Goal: Task Accomplishment & Management: Complete application form

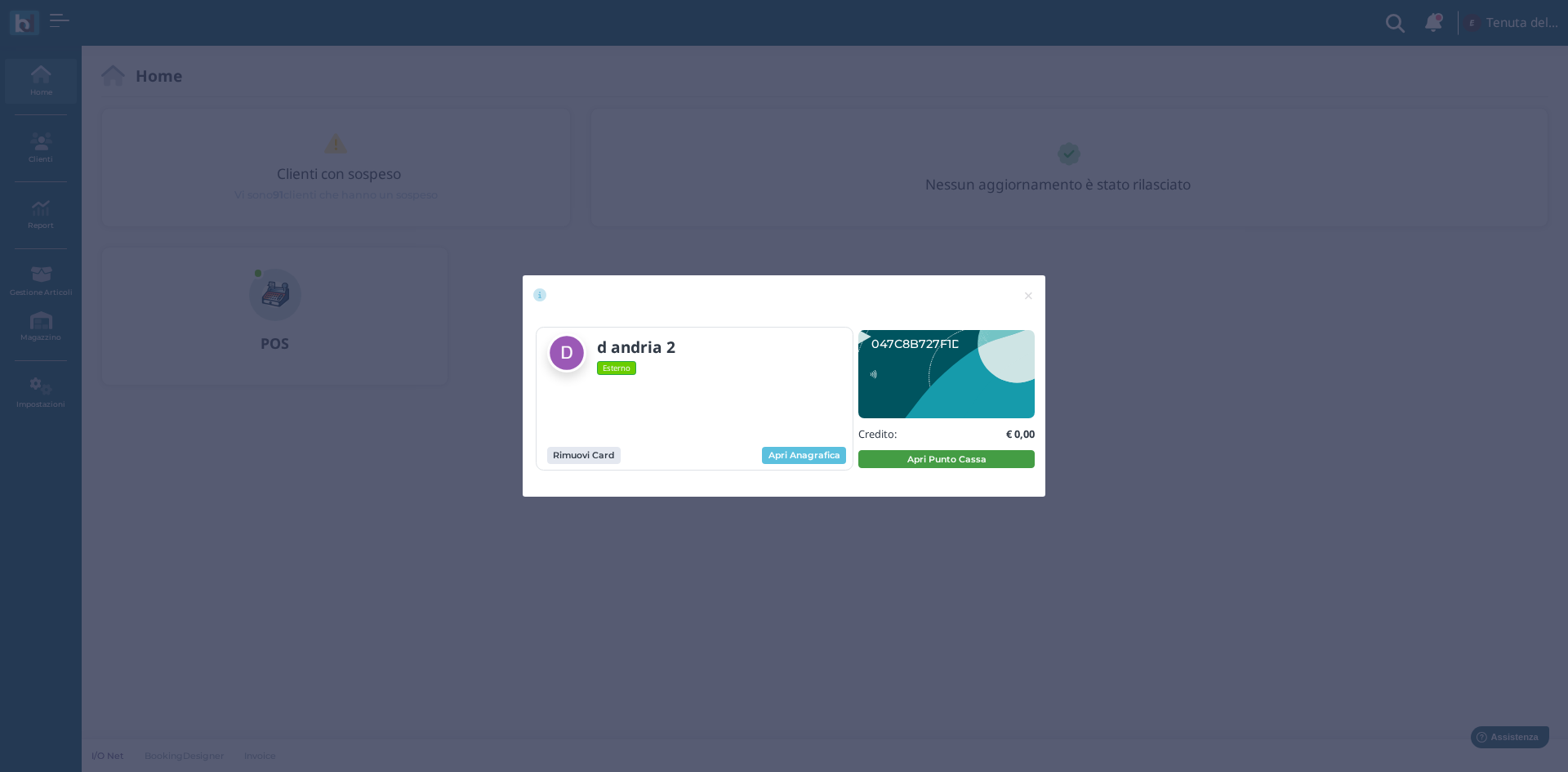
click at [944, 466] on button "Apri Punto Cassa" at bounding box center [946, 458] width 176 height 18
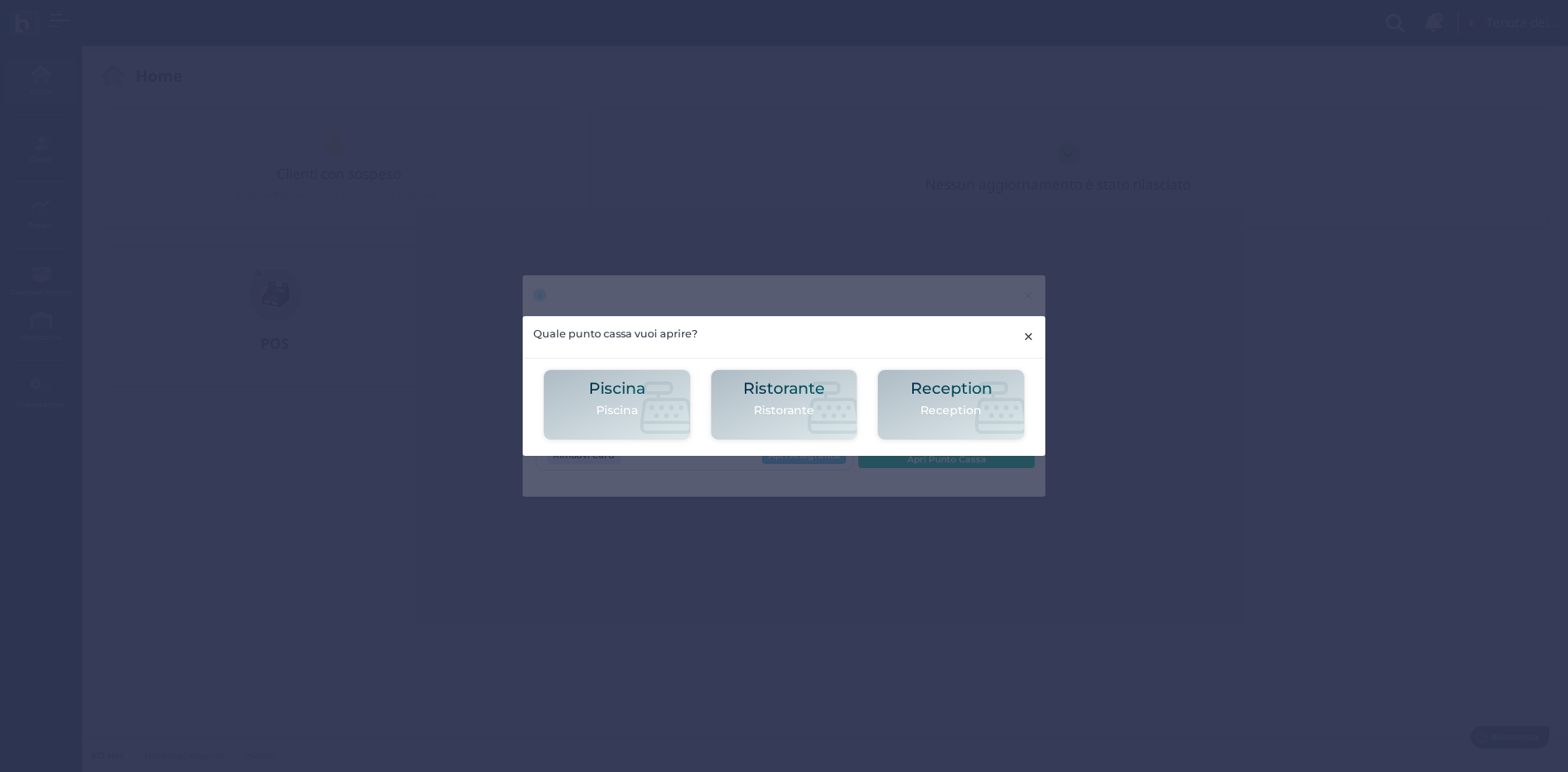
click at [1028, 335] on span "×" at bounding box center [1028, 336] width 12 height 21
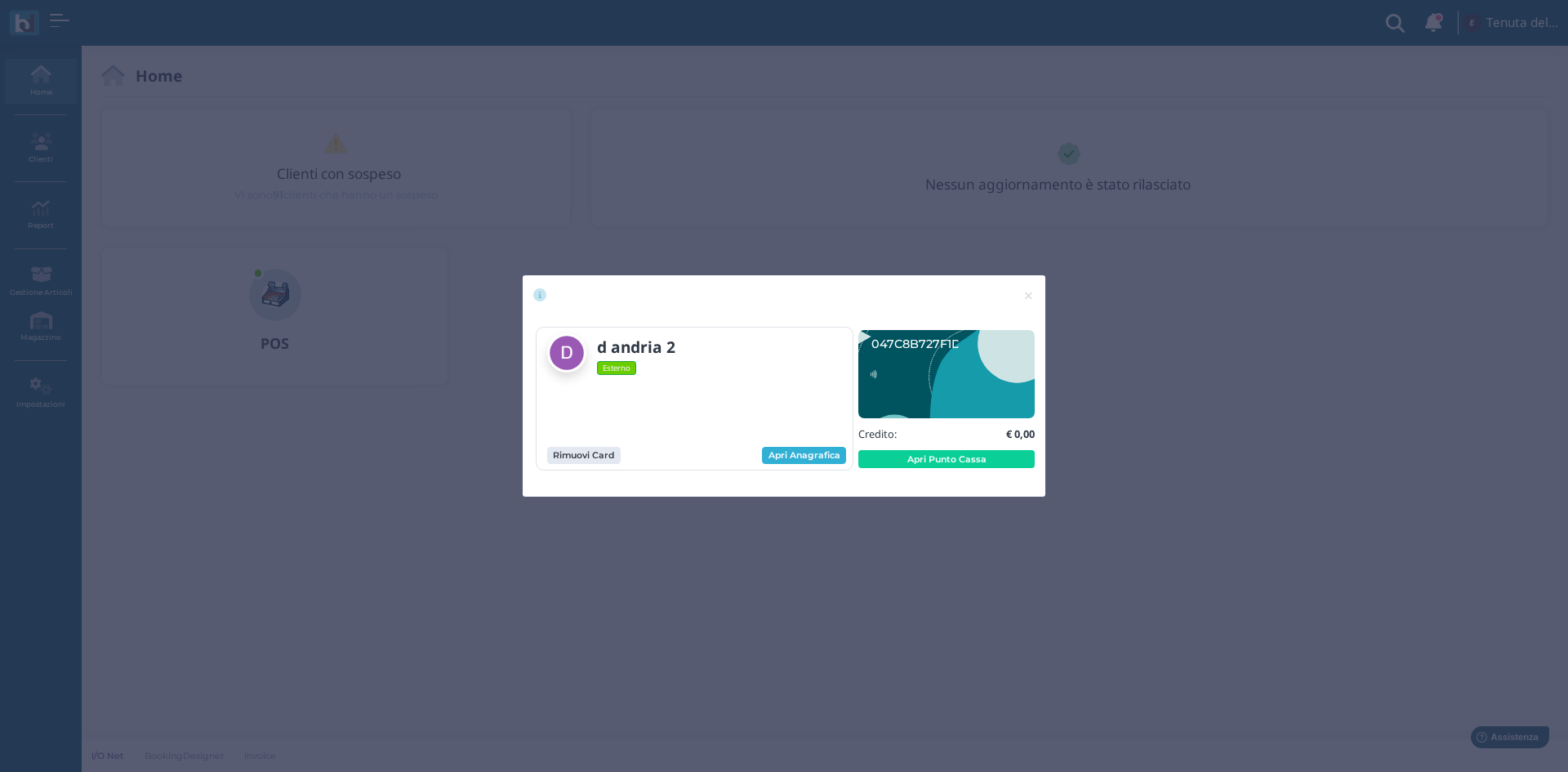
click at [822, 462] on link "Apri Anagrafica" at bounding box center [803, 455] width 84 height 18
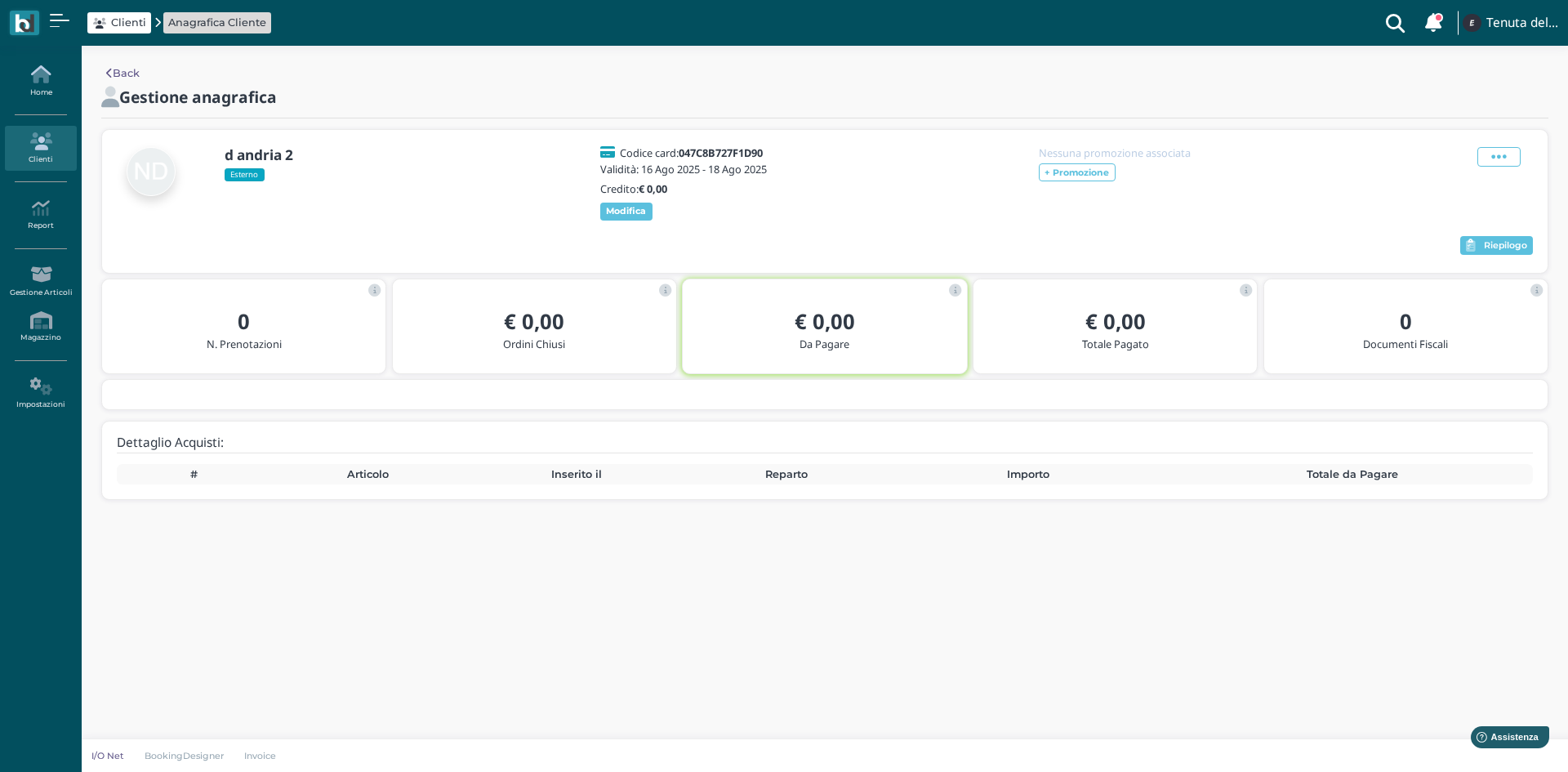
click at [47, 83] on link "Home" at bounding box center [41, 81] width 71 height 45
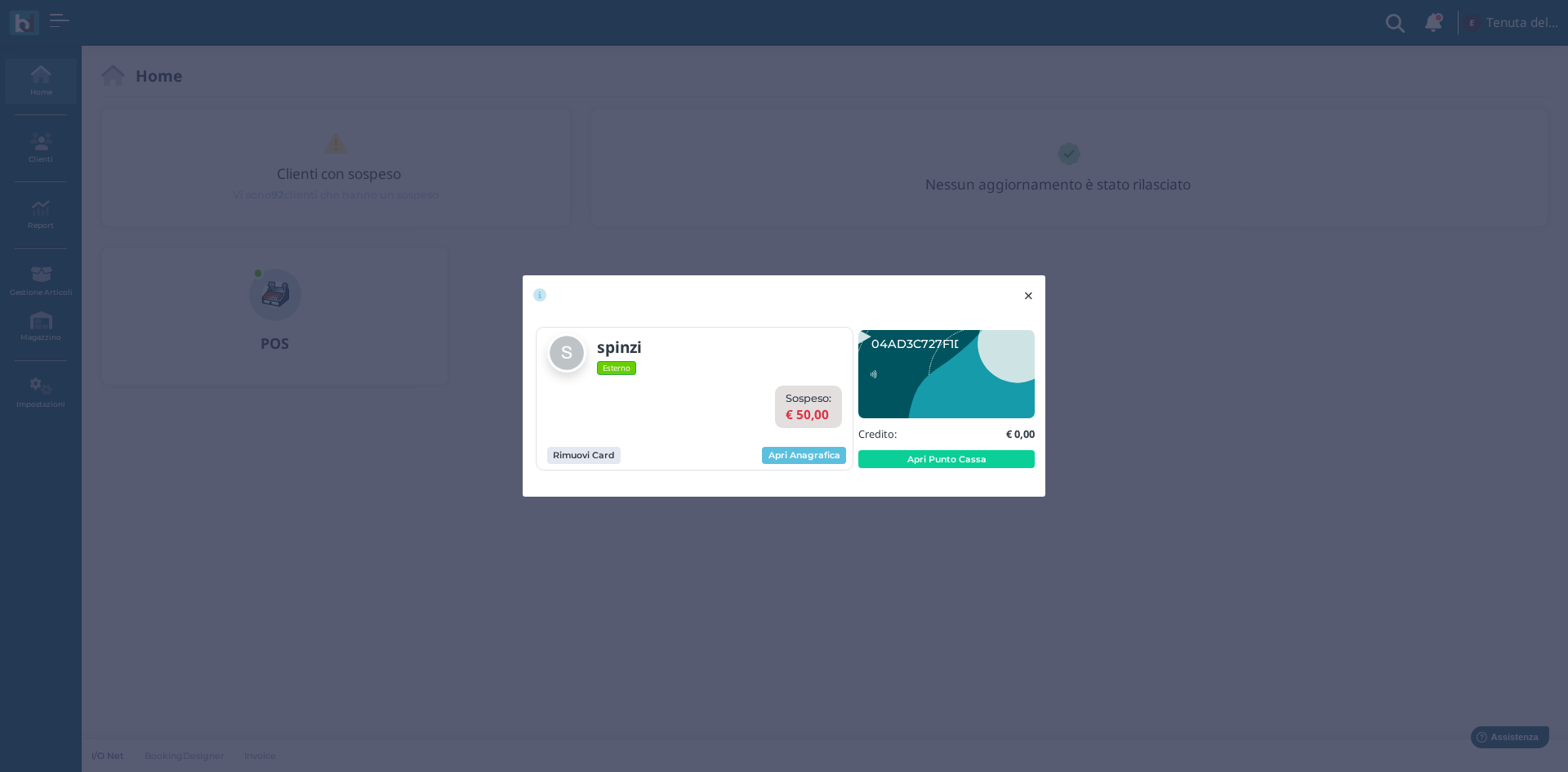
click at [1026, 298] on span "×" at bounding box center [1028, 295] width 12 height 21
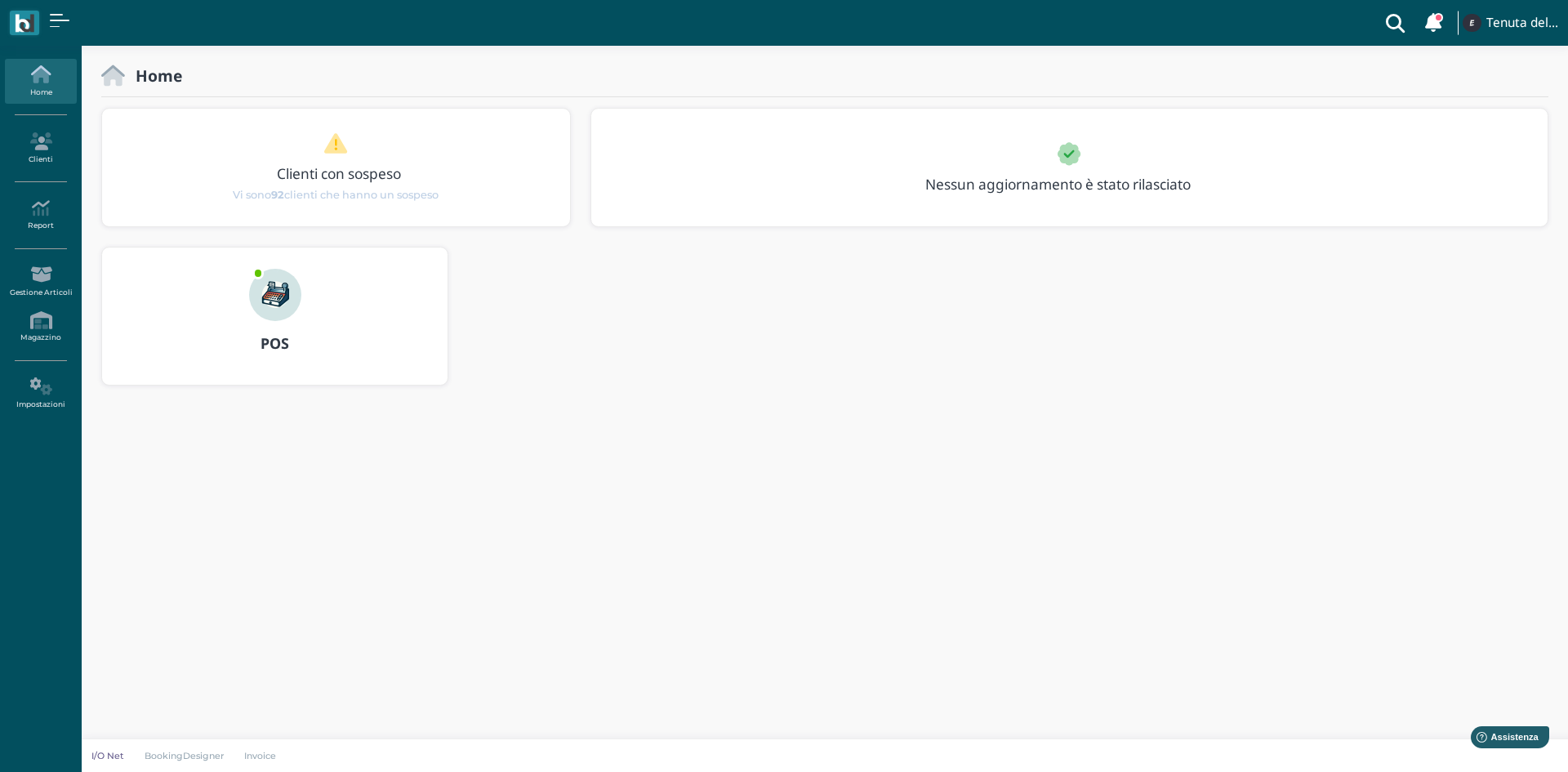
click at [260, 289] on img at bounding box center [275, 295] width 53 height 53
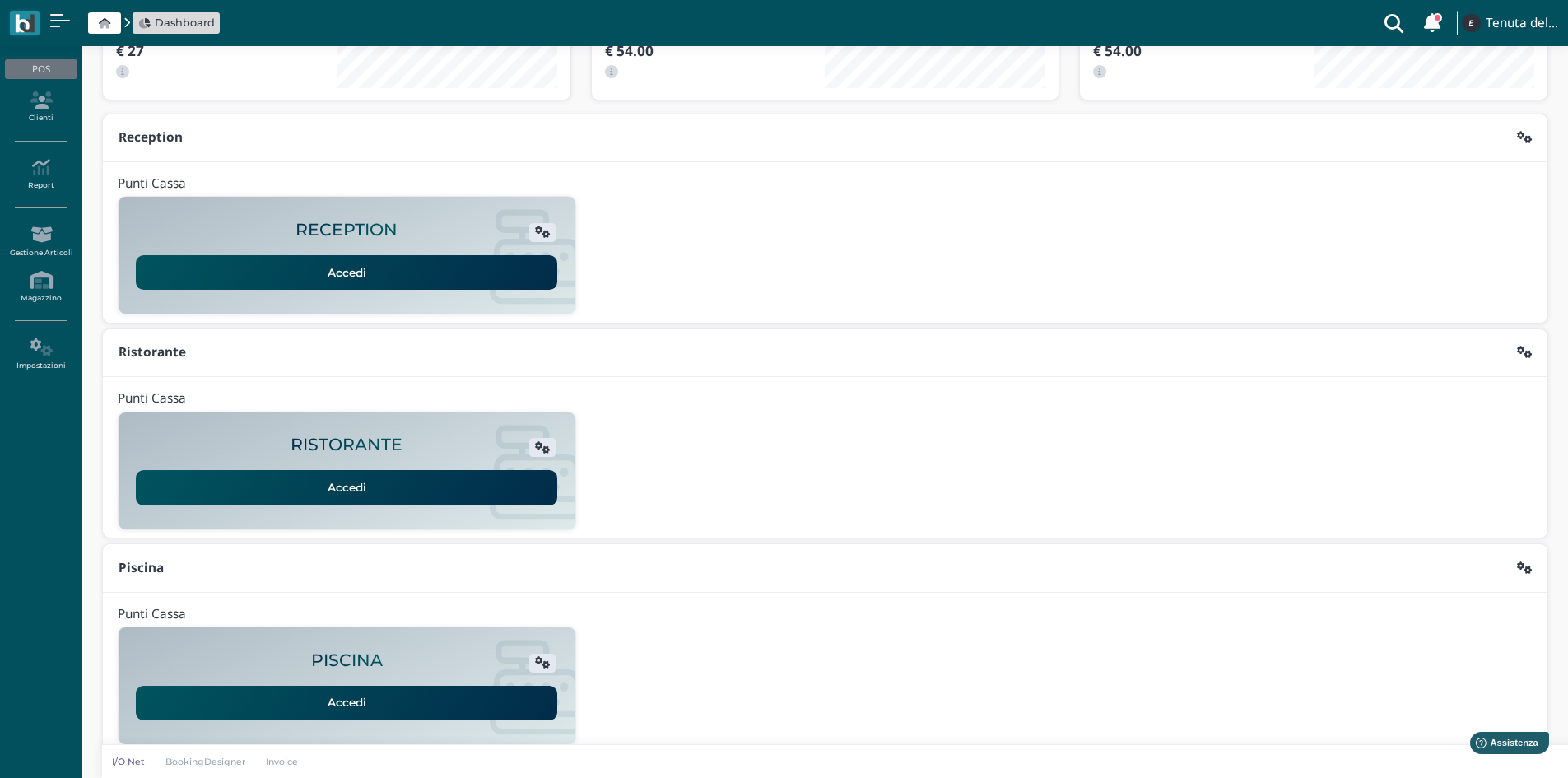
scroll to position [134, 0]
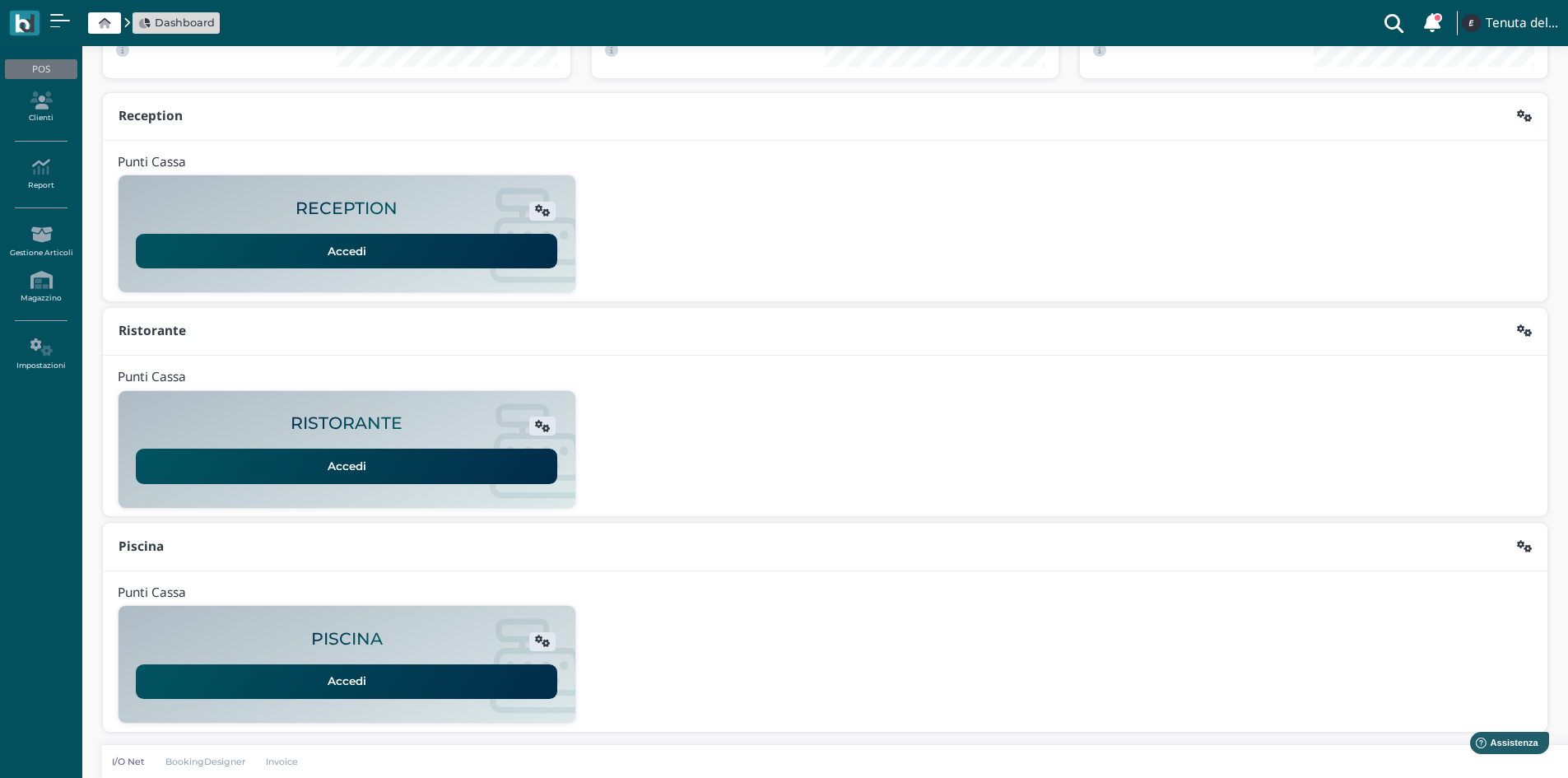
click at [370, 689] on link "Accedi" at bounding box center [346, 681] width 421 height 34
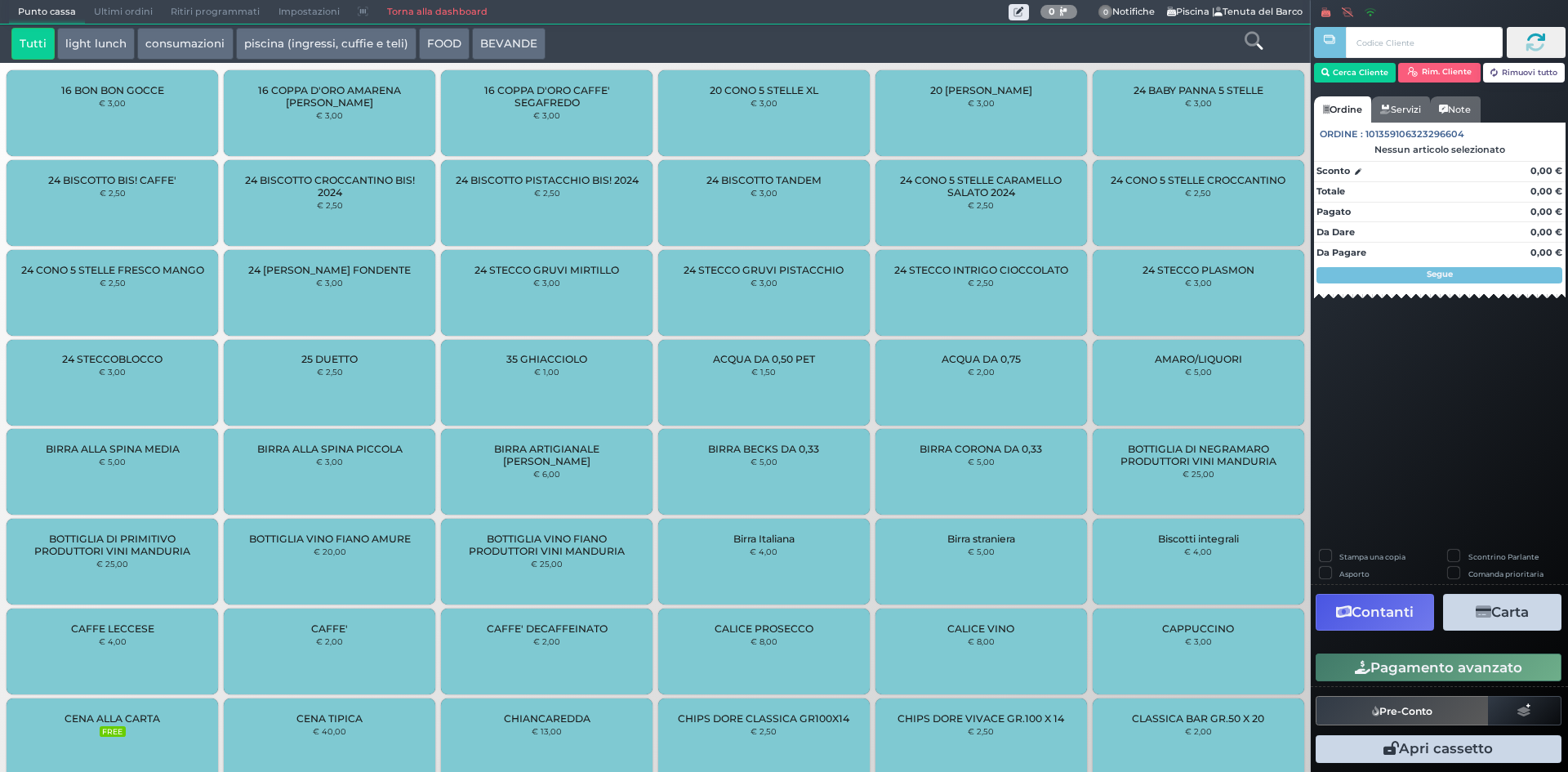
click at [435, 11] on link "Torna alla dashboard" at bounding box center [436, 12] width 119 height 23
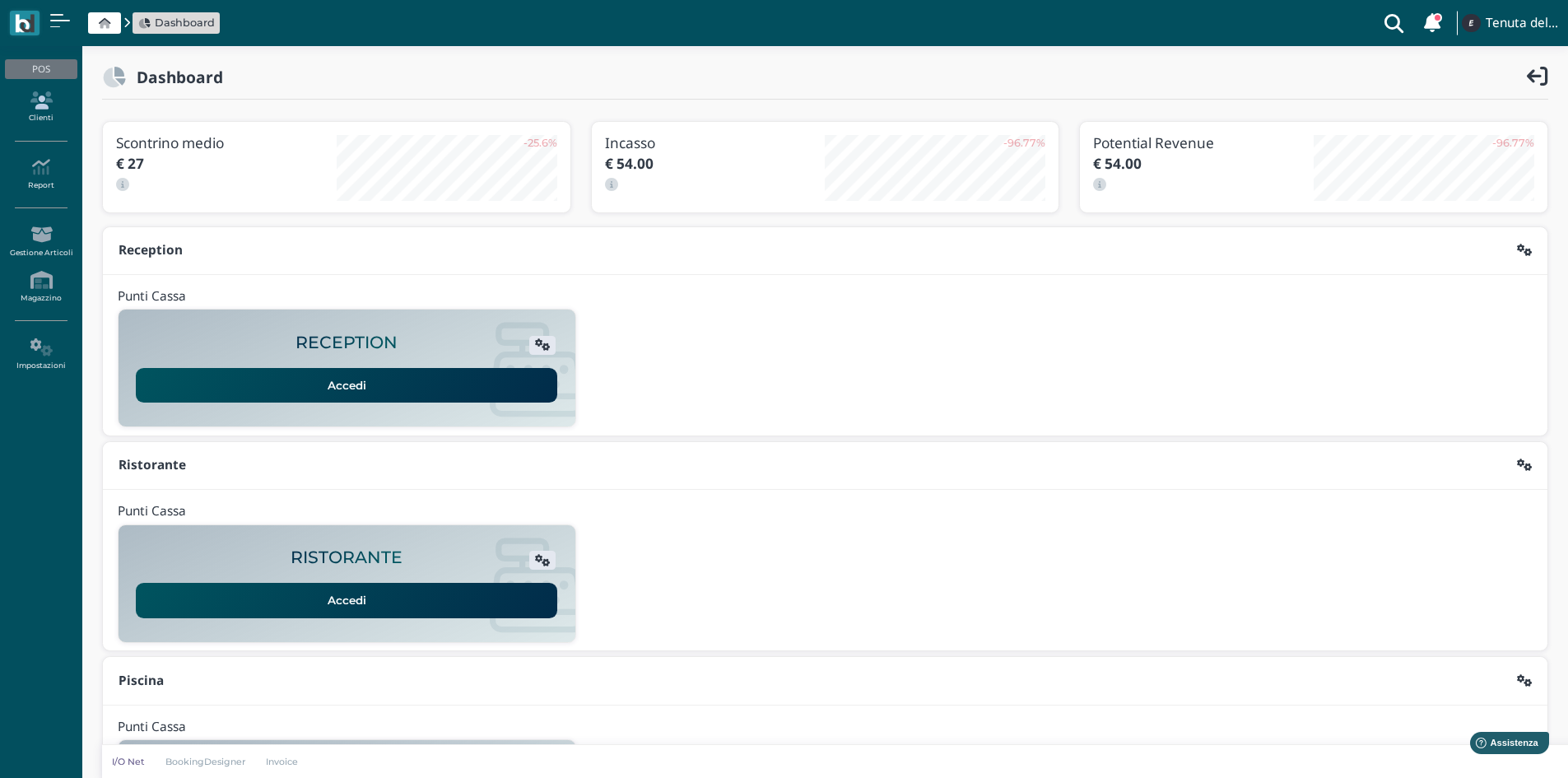
click at [44, 102] on icon at bounding box center [41, 100] width 72 height 18
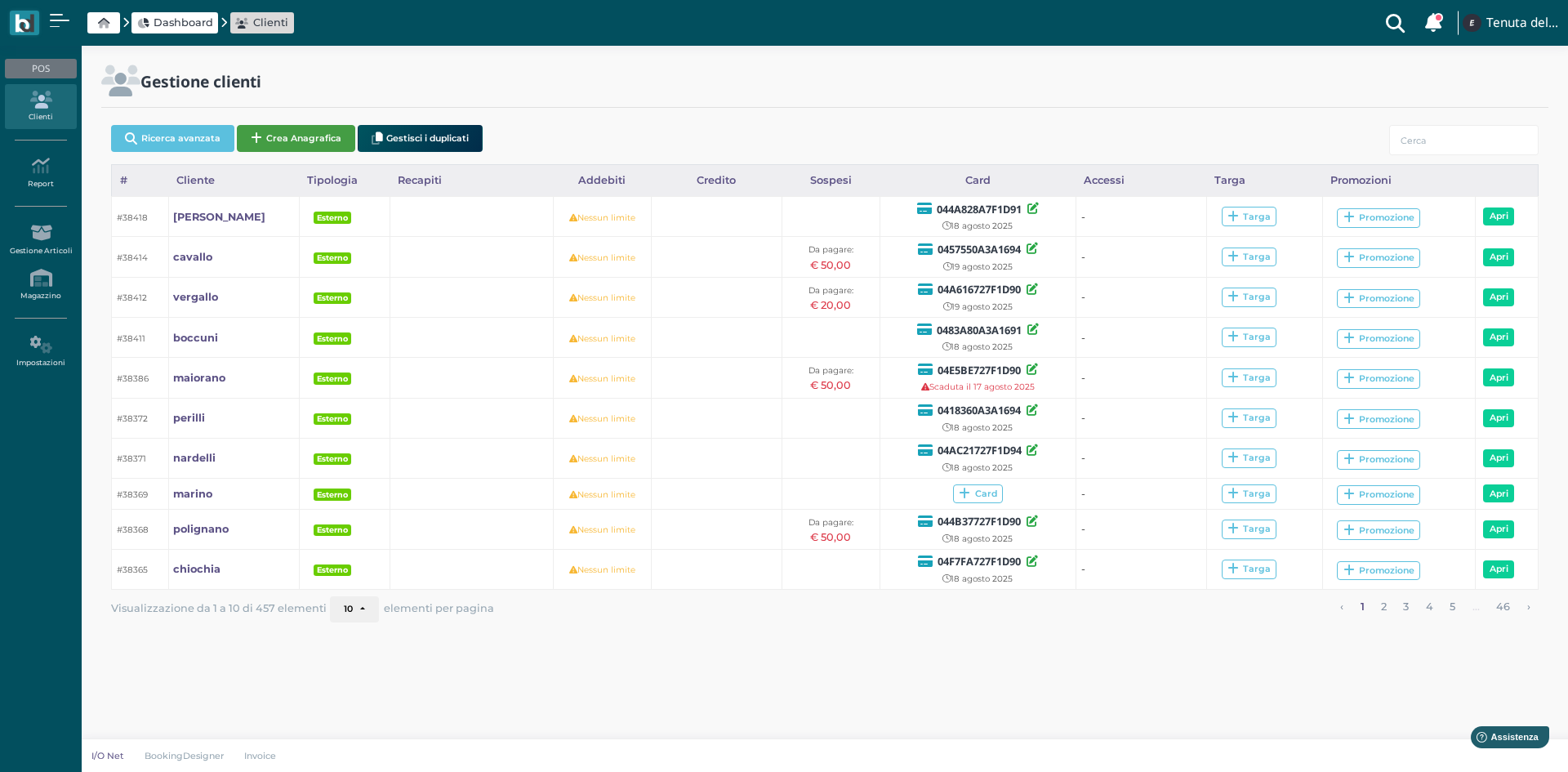
click at [270, 131] on button "Crea Anagrafica" at bounding box center [296, 138] width 119 height 27
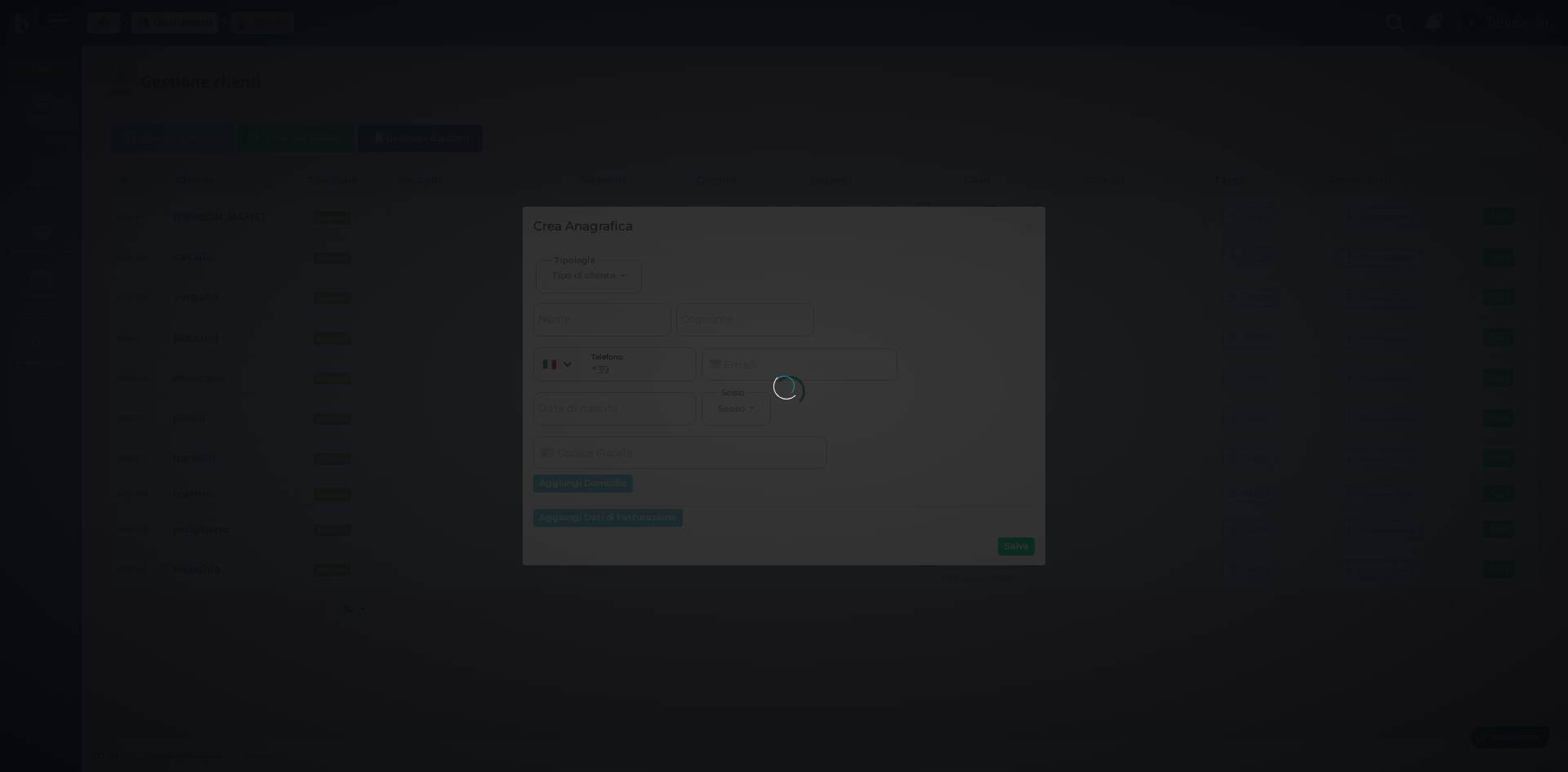
select select
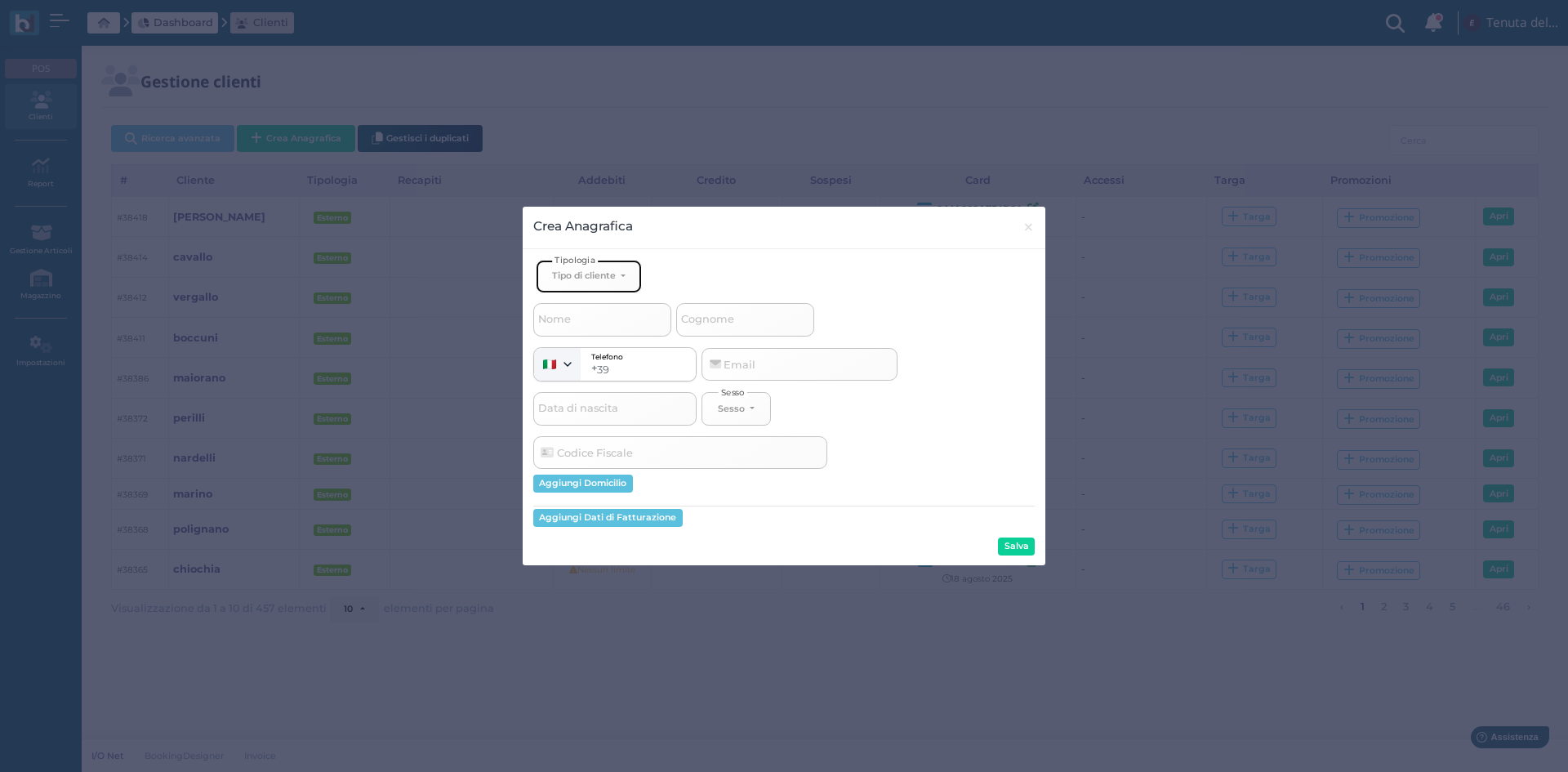
click at [621, 273] on button "Tipo di cliente" at bounding box center [588, 277] width 106 height 34
click at [596, 329] on link "Esterno" at bounding box center [616, 330] width 159 height 19
select select "[object Object]"
select select
click at [599, 330] on input "Nome" at bounding box center [601, 319] width 138 height 33
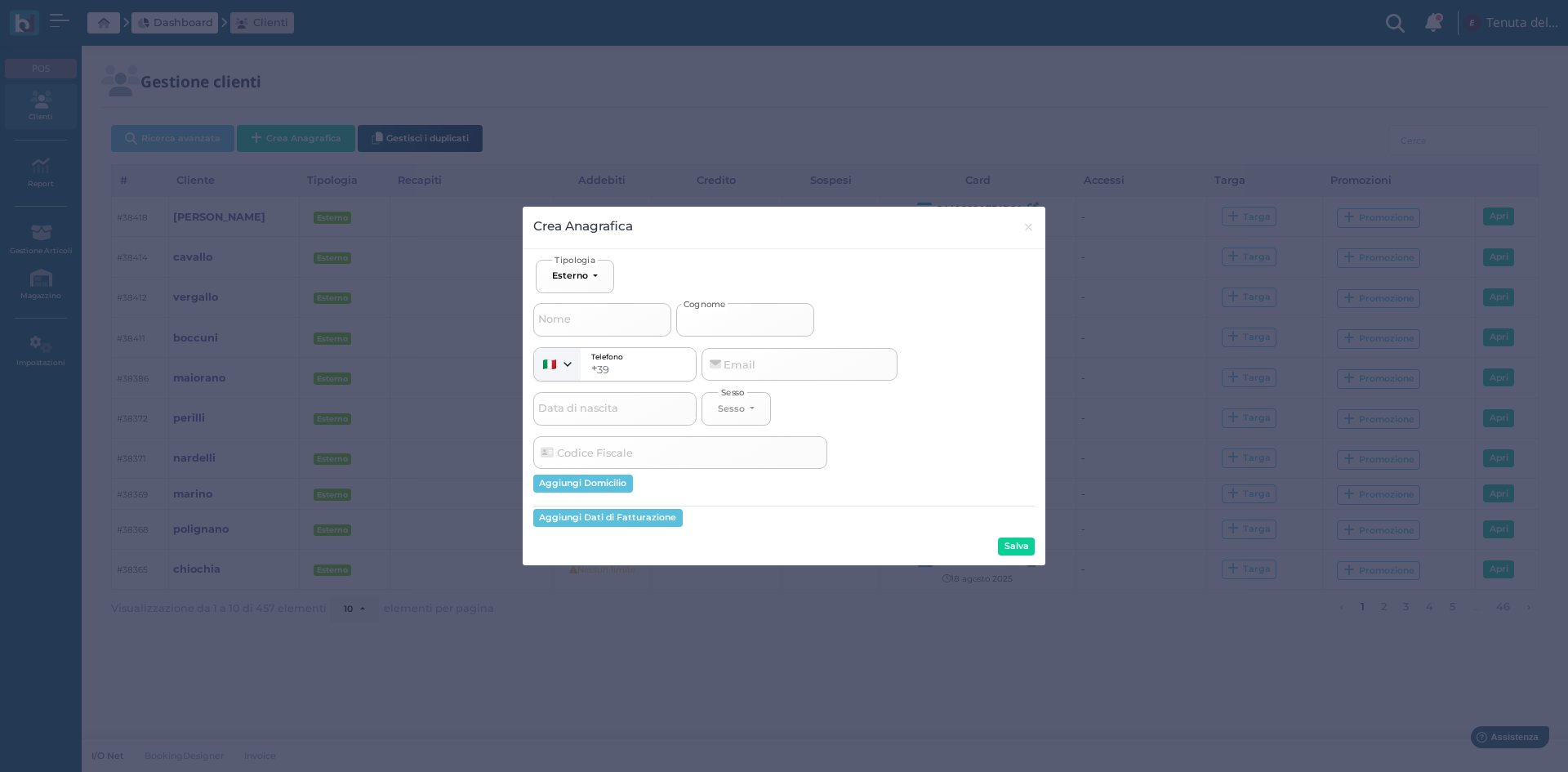
click at [734, 327] on input "Cognome" at bounding box center [745, 319] width 138 height 33
type input "c"
select select
type input "ci"
select select
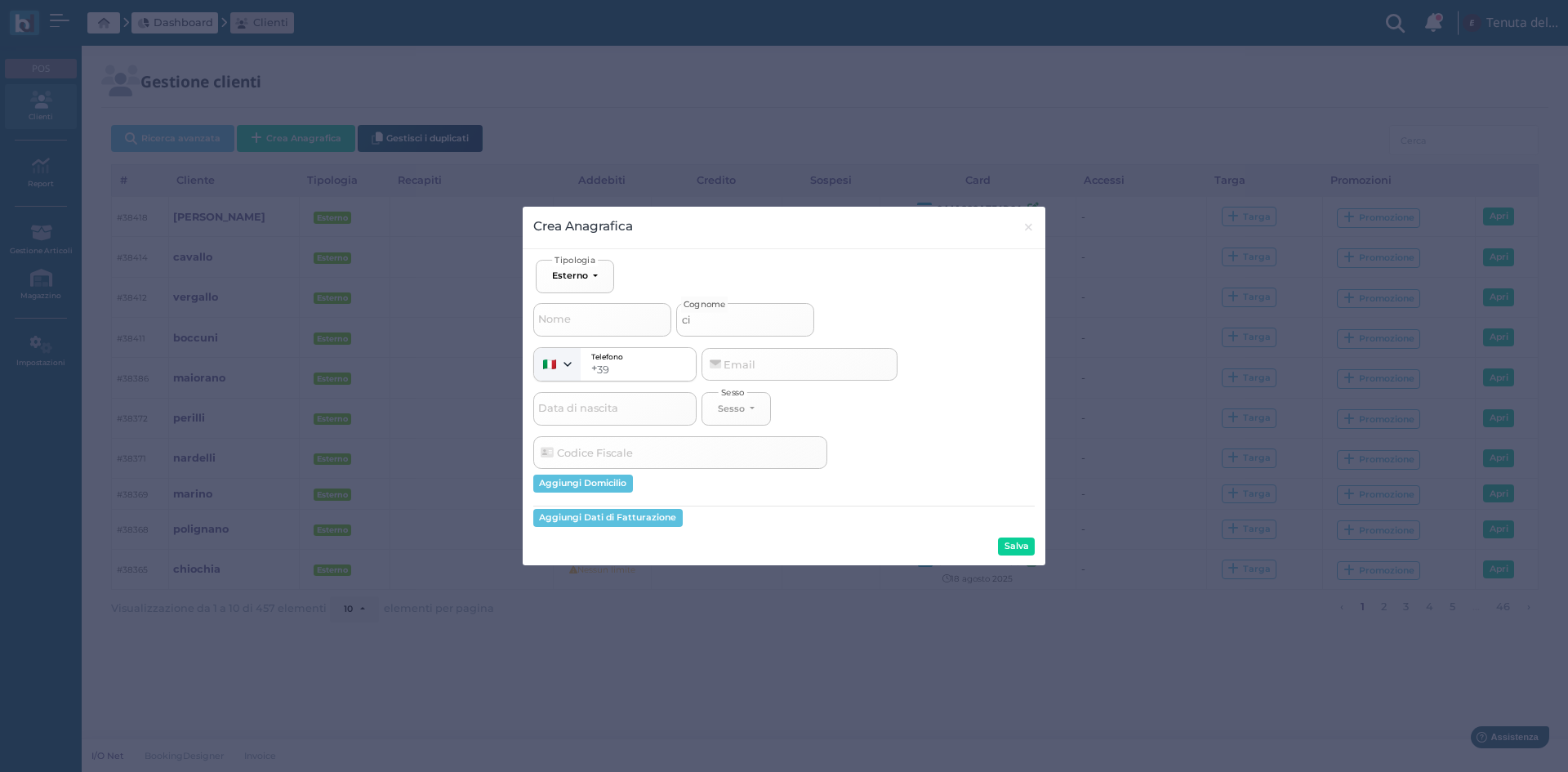
type input "cic"
select select
type input "cici"
select select
type input "cicin"
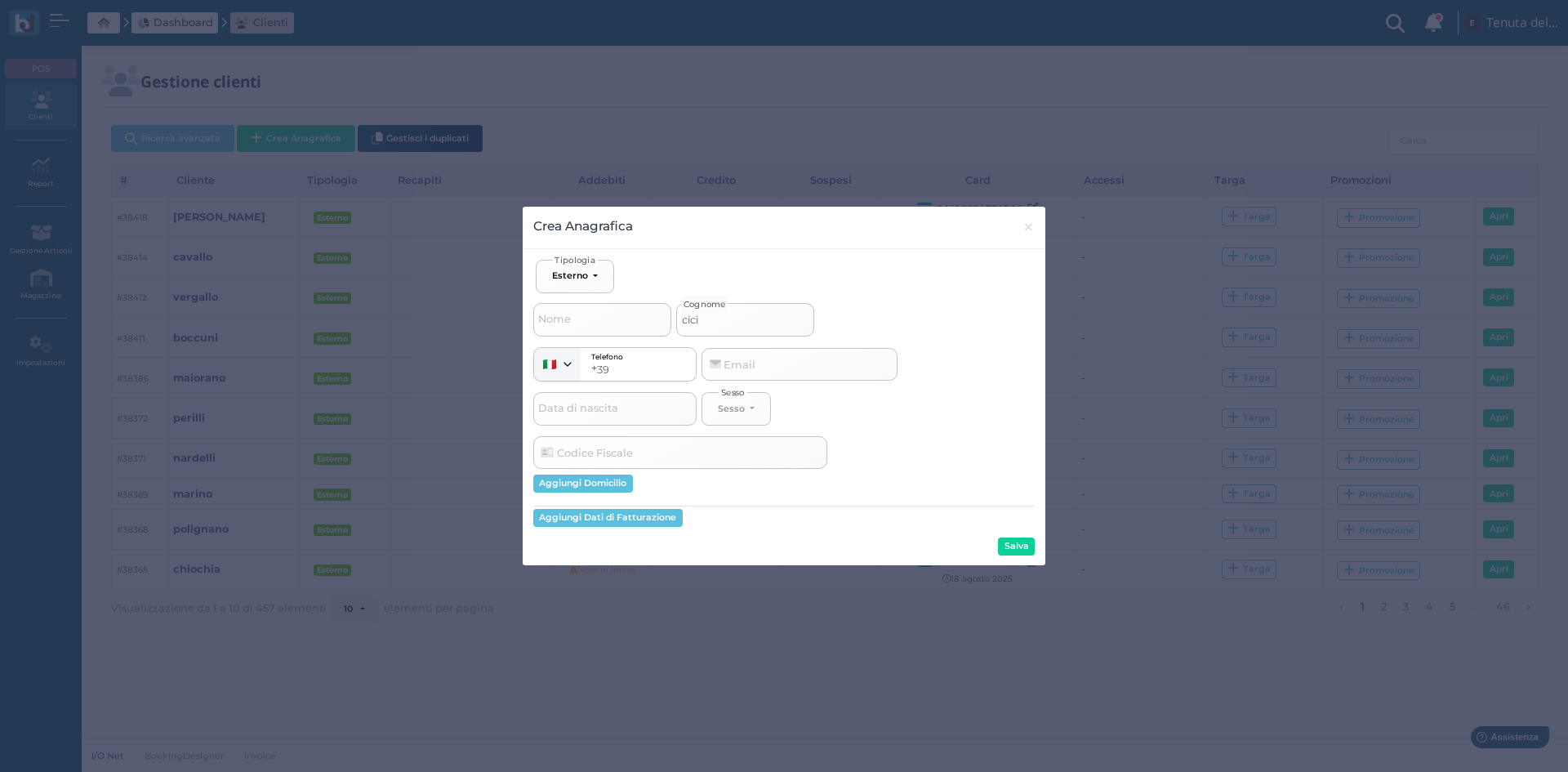
select select
type input "cicinn"
select select
type input "cicinna"
select select
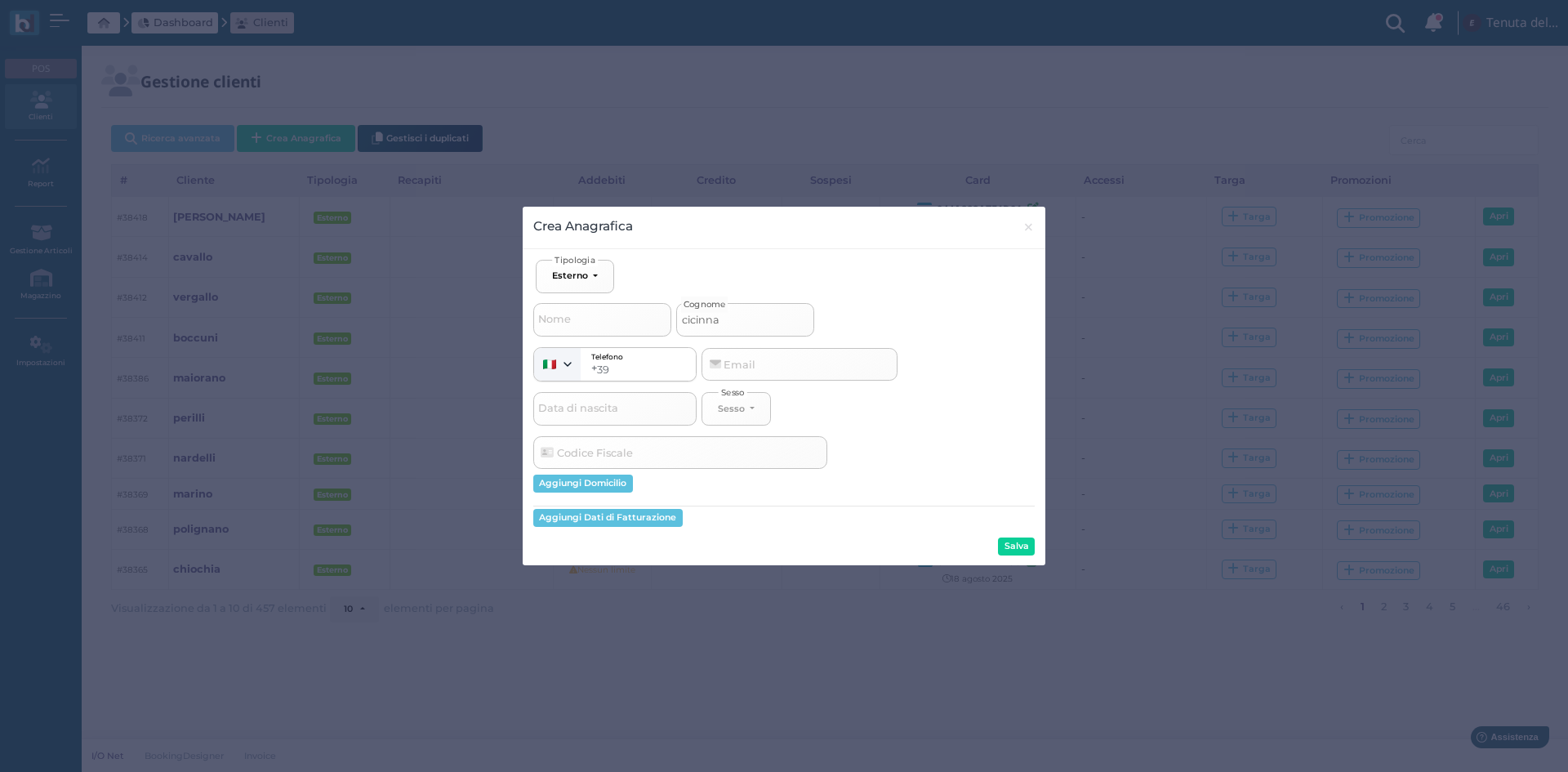
type input "cicinnat"
select select
type input "cicinnati"
select select
type input "cicinnati"
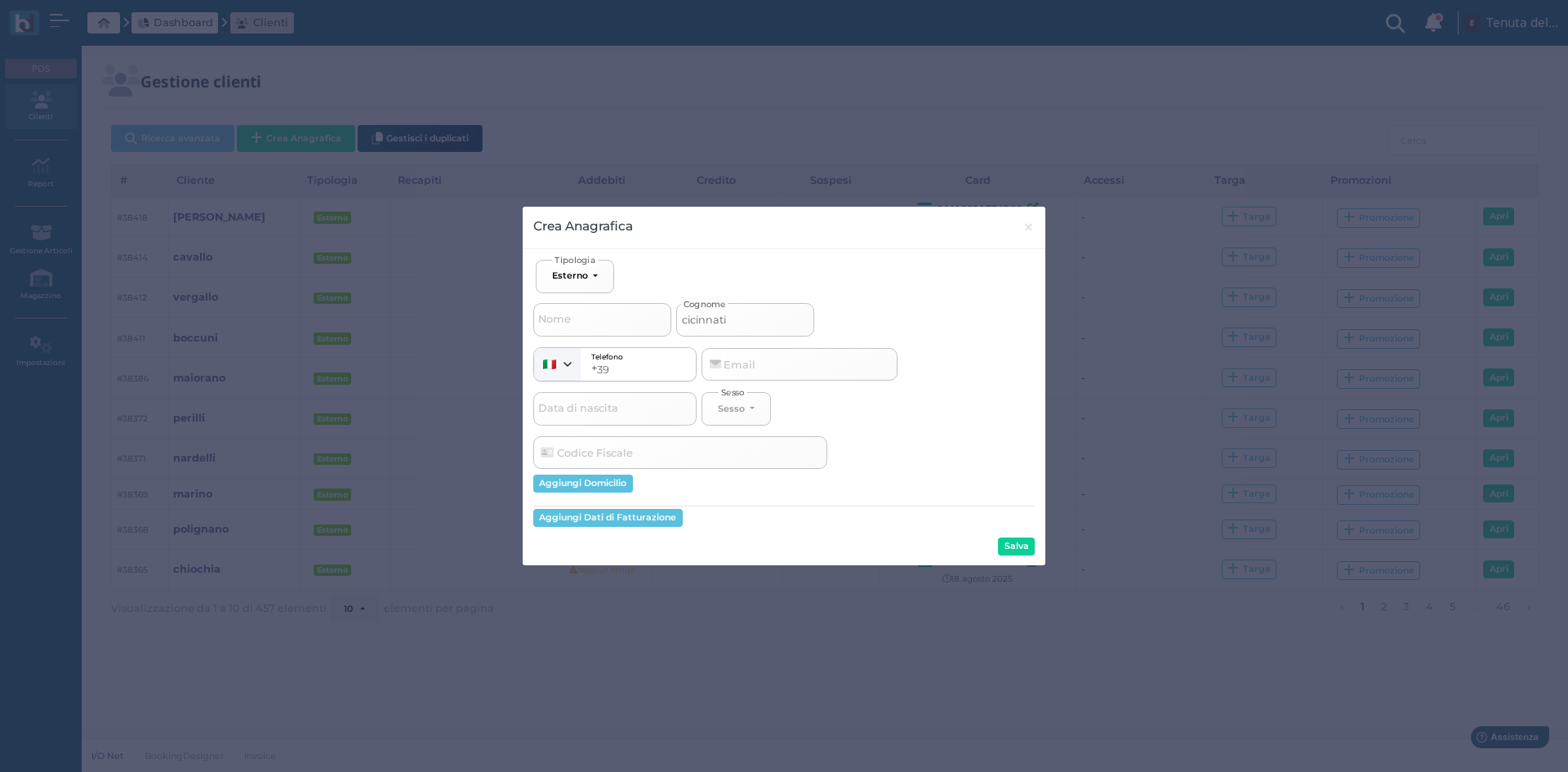
click at [1025, 541] on button "Salva" at bounding box center [1016, 546] width 36 height 18
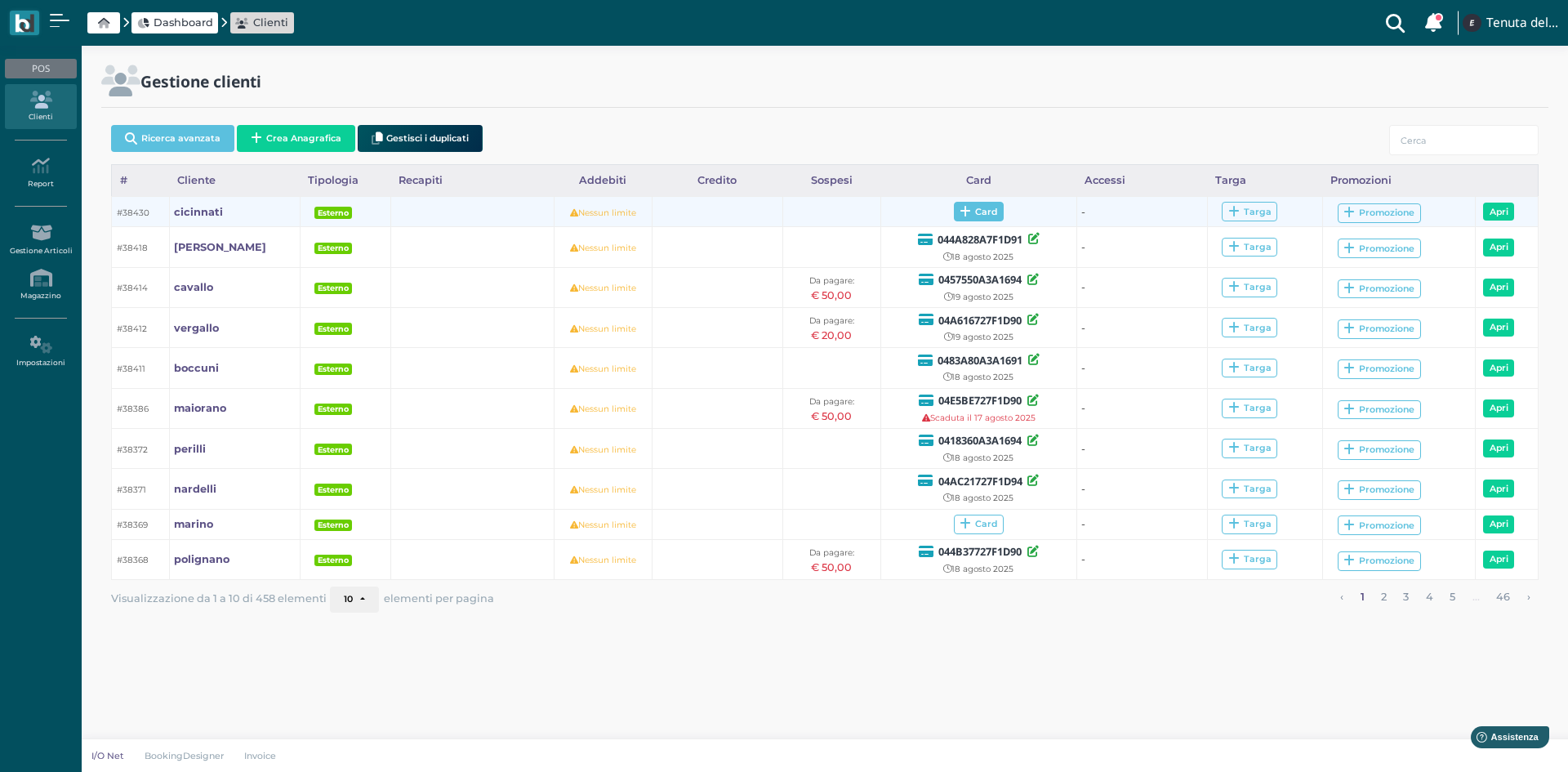
click at [981, 210] on span "Card" at bounding box center [978, 211] width 50 height 19
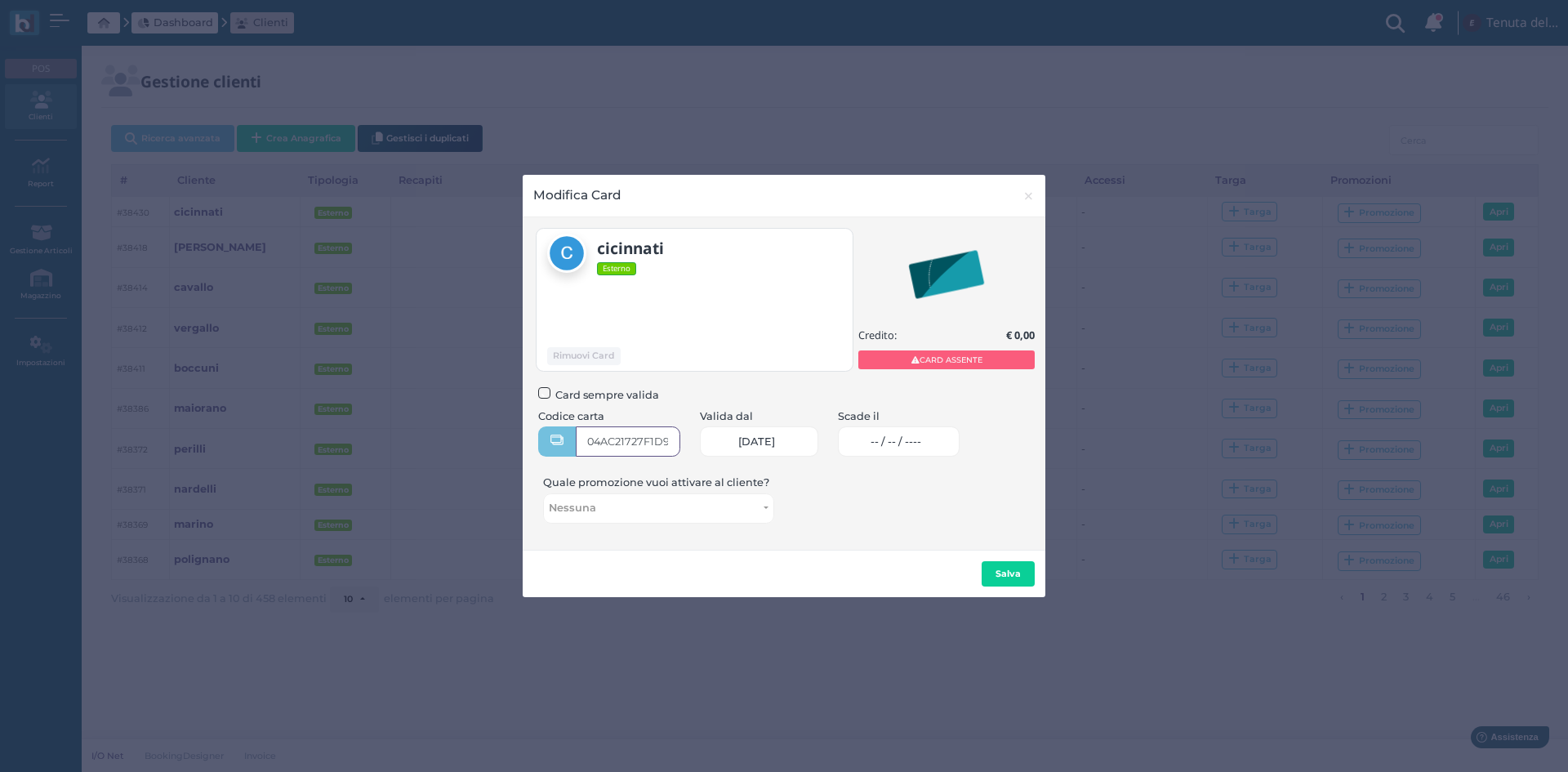
type input "04AC21727F1D94"
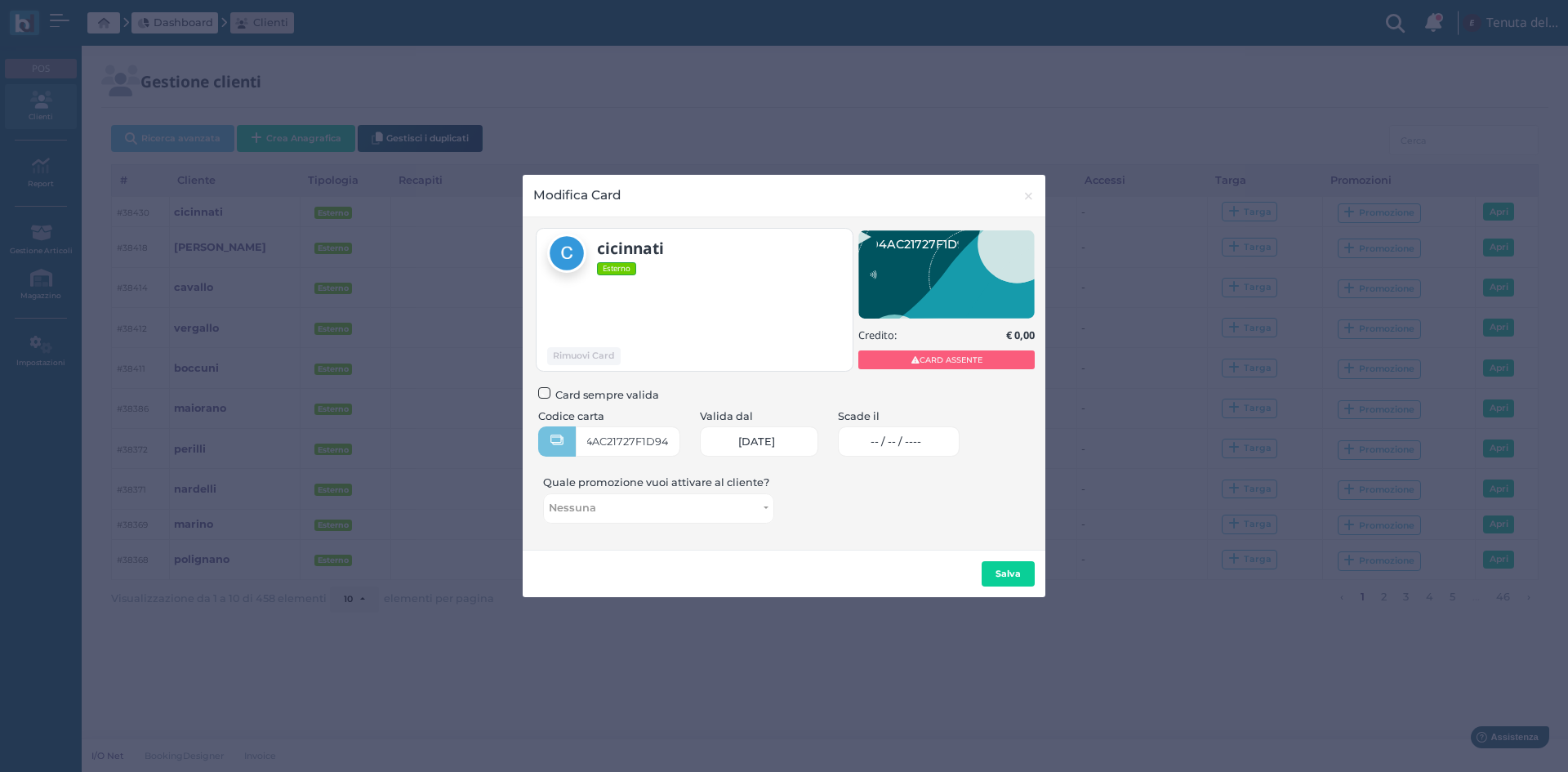
click at [914, 432] on link "-- / -- / ----" at bounding box center [899, 442] width 122 height 31
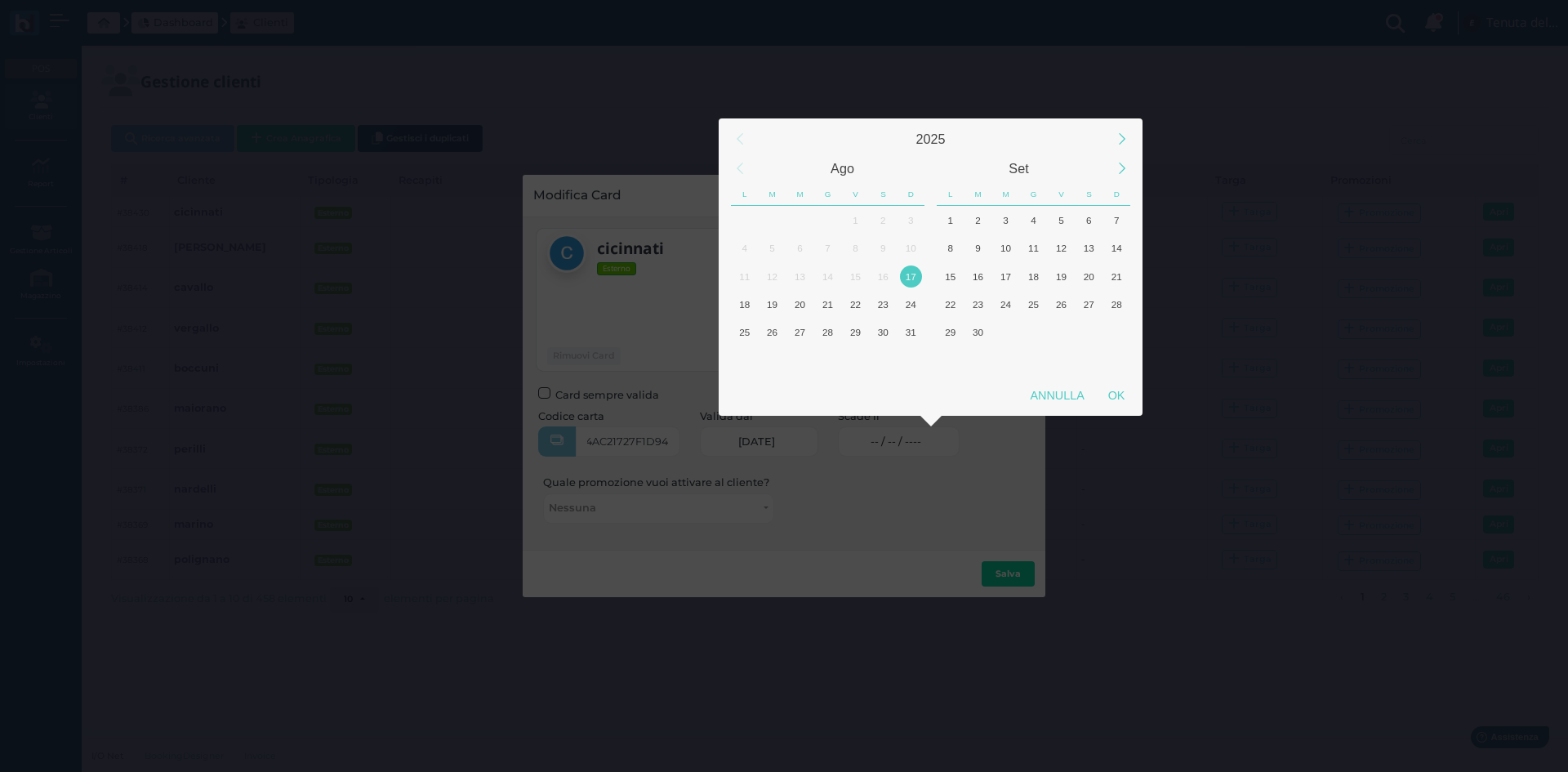
scroll to position [0, 0]
click at [751, 305] on div "18" at bounding box center [745, 304] width 22 height 22
drag, startPoint x: 1111, startPoint y: 398, endPoint x: 1083, endPoint y: 428, distance: 41.0
click at [1112, 398] on div "OK" at bounding box center [1116, 395] width 41 height 30
type input "18/08/2025"
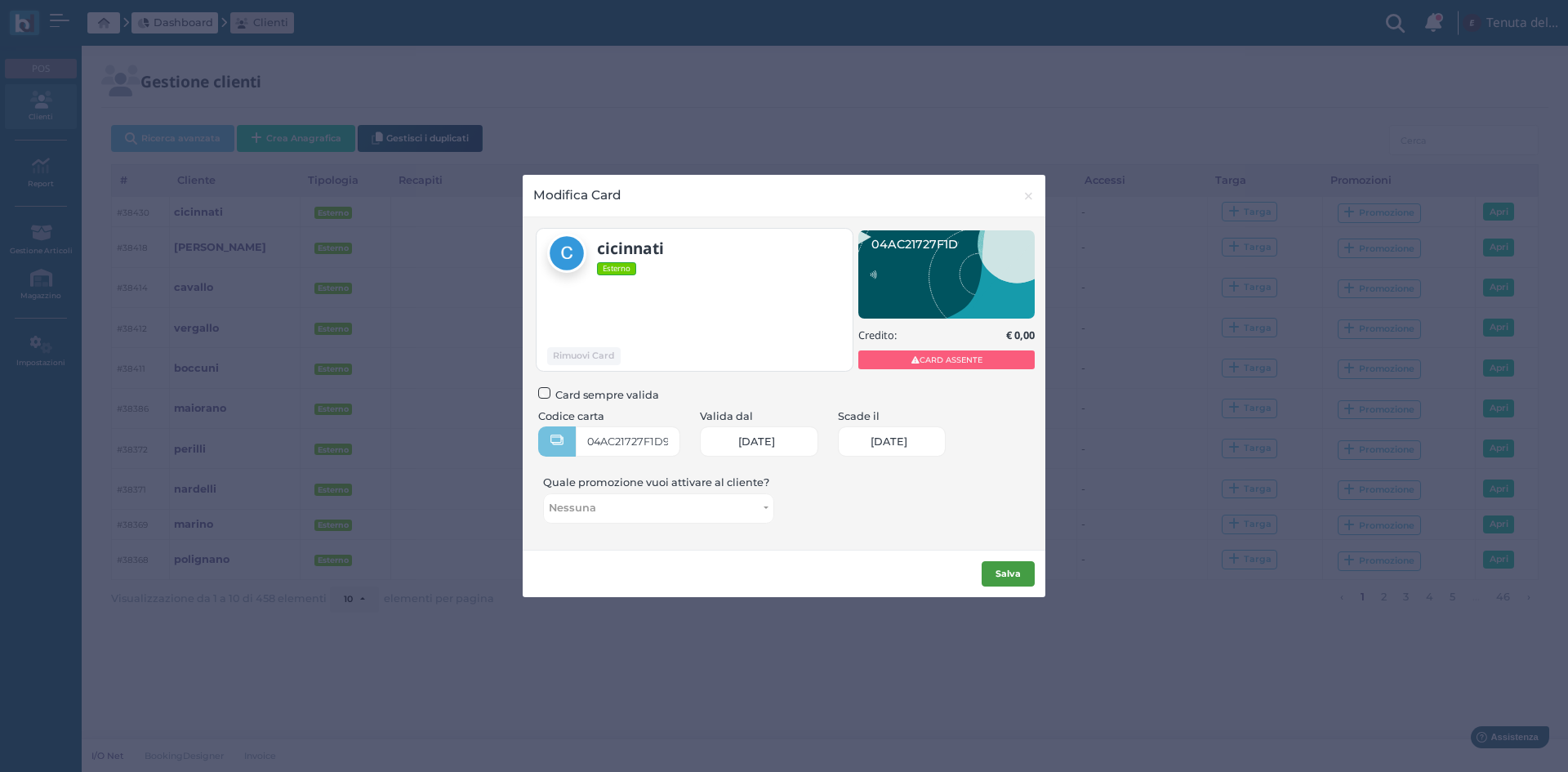
scroll to position [0, 68]
click at [1009, 570] on b "Salva" at bounding box center [1008, 573] width 25 height 11
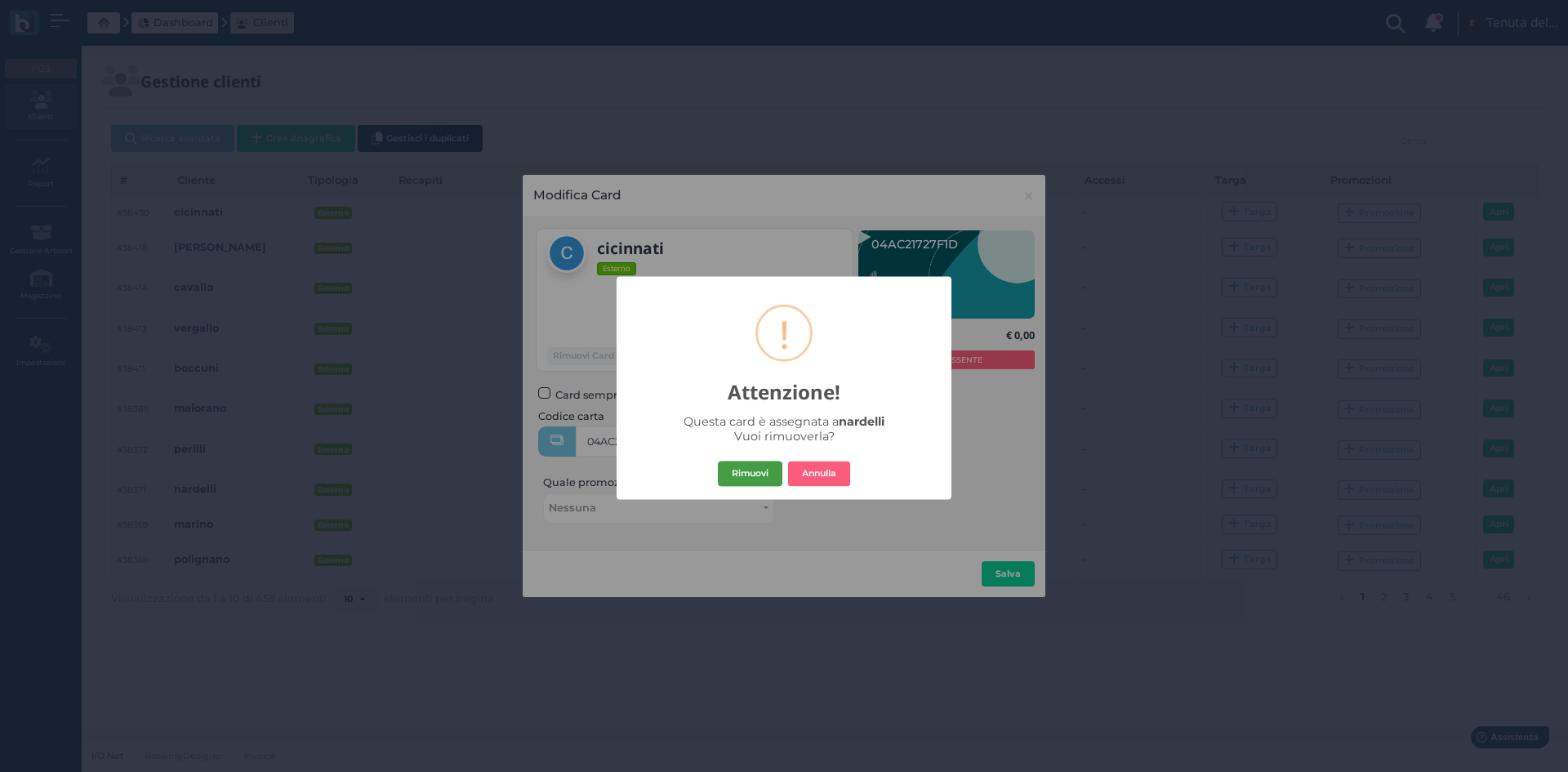
click at [751, 478] on button "Rimuovi" at bounding box center [750, 474] width 64 height 26
